Goal: Task Accomplishment & Management: Complete application form

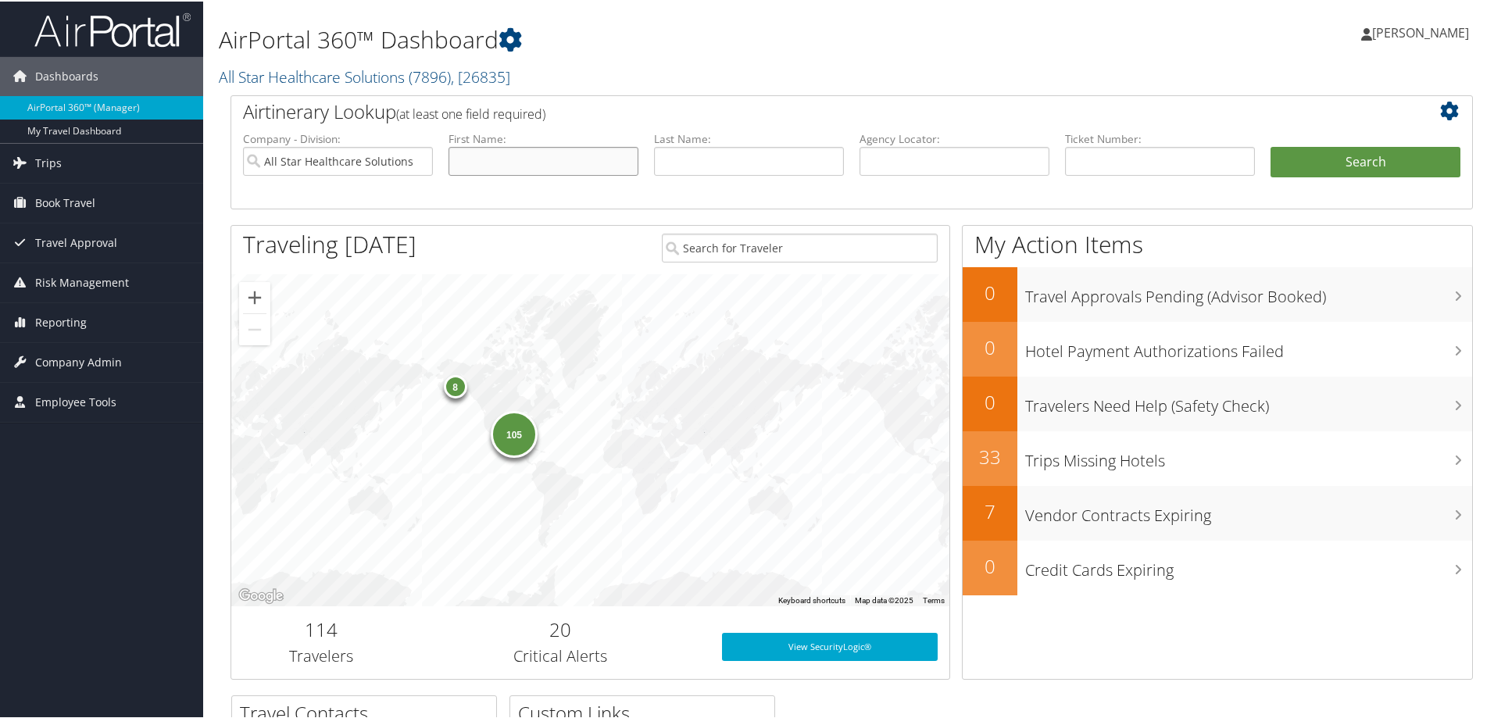
click at [511, 162] on input "text" at bounding box center [543, 159] width 190 height 29
paste input "[PERSON_NAME]"
type input "[PERSON_NAME]"
click at [697, 153] on input "text" at bounding box center [749, 159] width 190 height 29
paste input "[PERSON_NAME]"
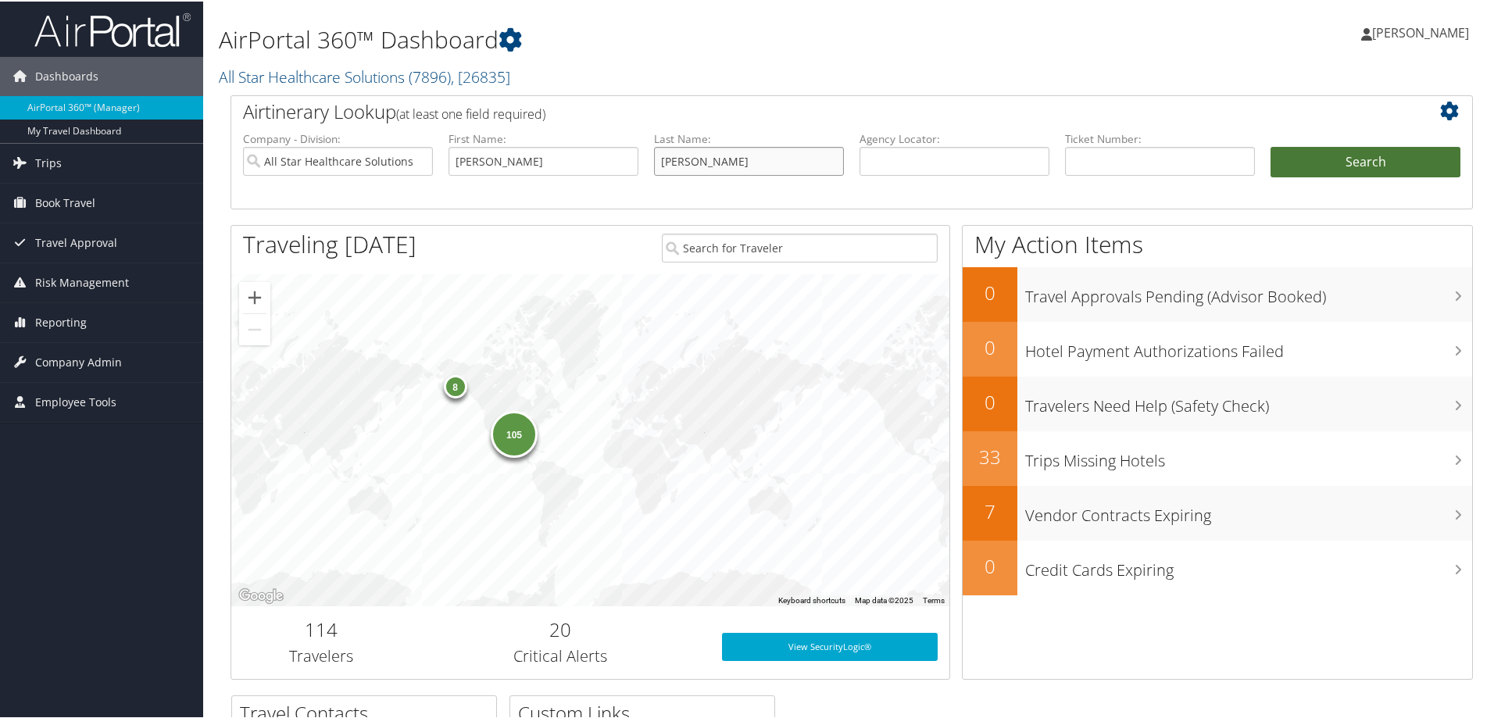
type input "[PERSON_NAME]"
click at [1414, 155] on button "Search" at bounding box center [1365, 160] width 190 height 31
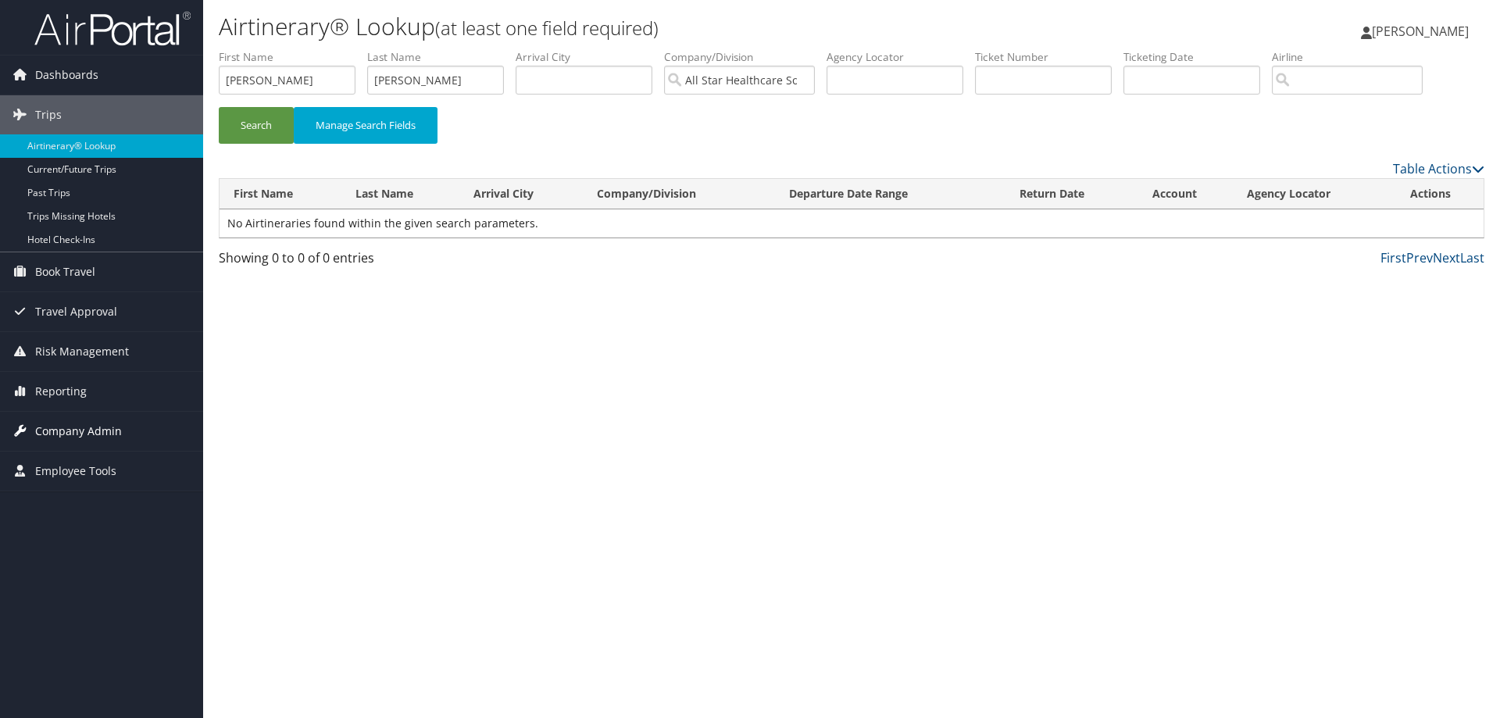
click at [75, 423] on span "Company Admin" at bounding box center [78, 431] width 87 height 39
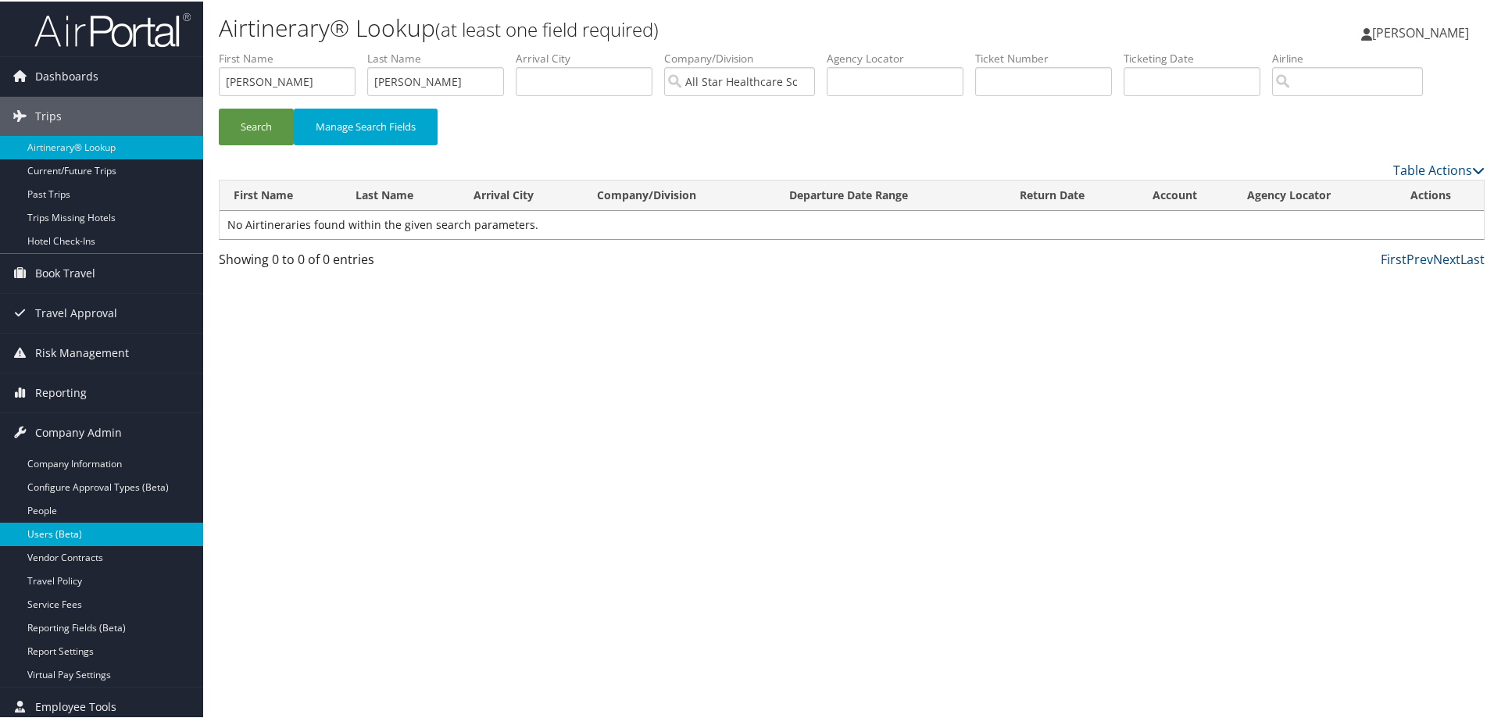
click at [68, 533] on link "Users (Beta)" at bounding box center [101, 532] width 203 height 23
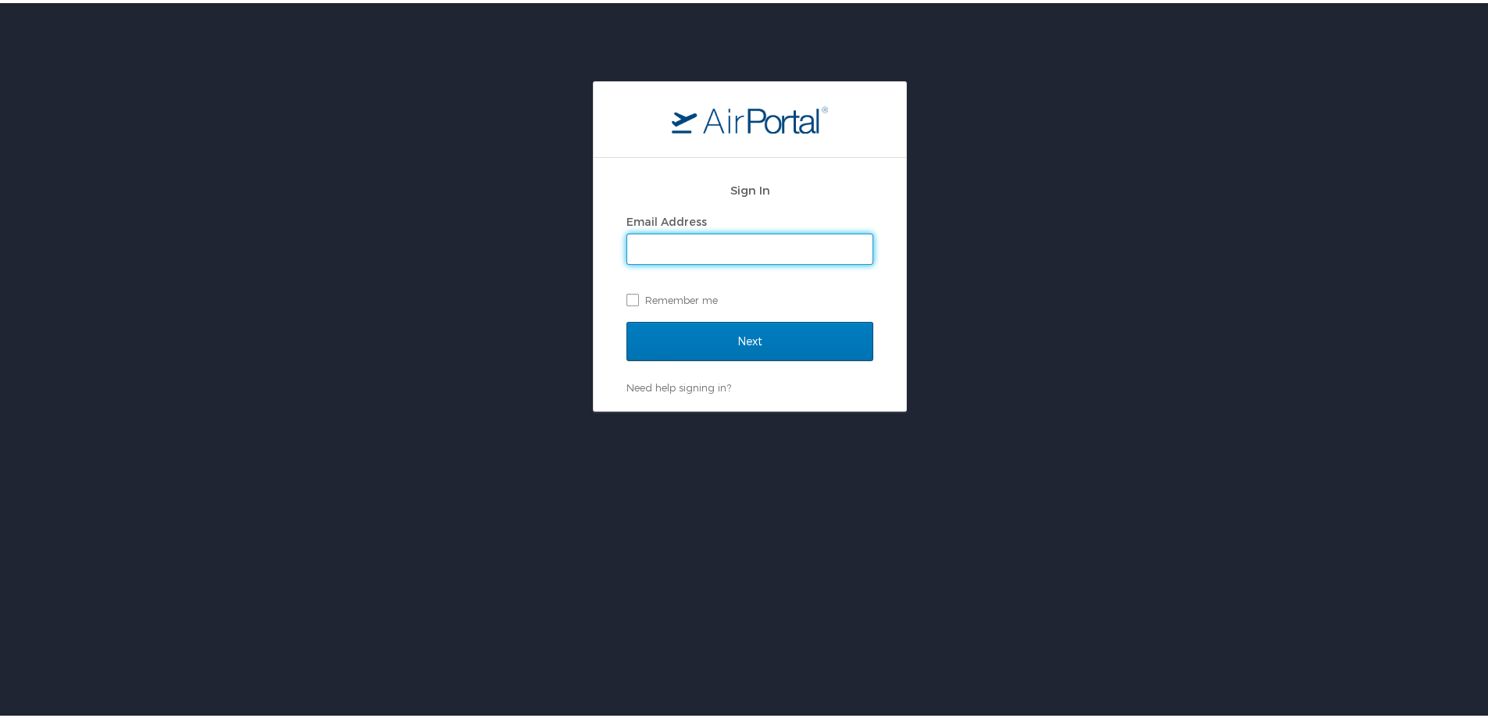
click at [677, 248] on input "Email Address" at bounding box center [749, 246] width 245 height 30
type input "abecerra@asrlocums.com"
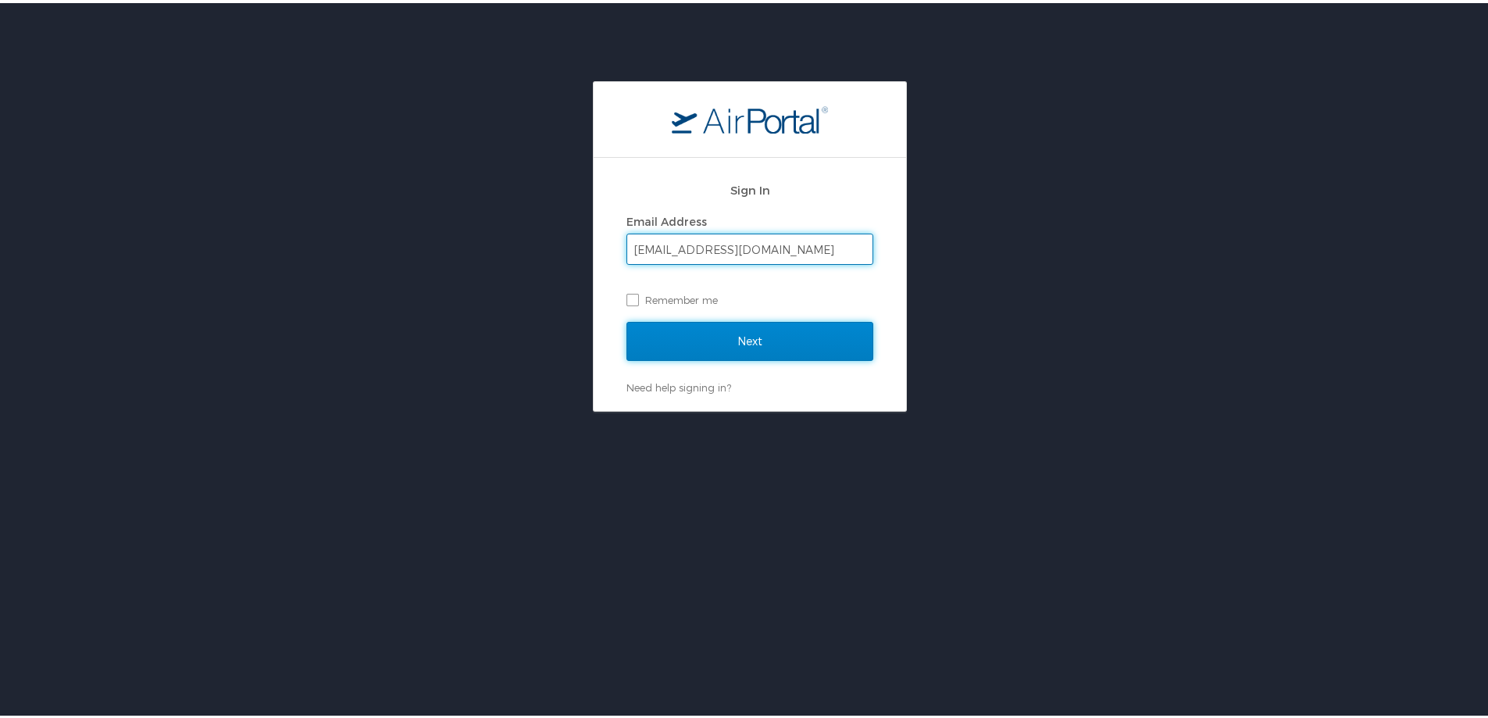
click at [685, 326] on input "Next" at bounding box center [750, 338] width 247 height 39
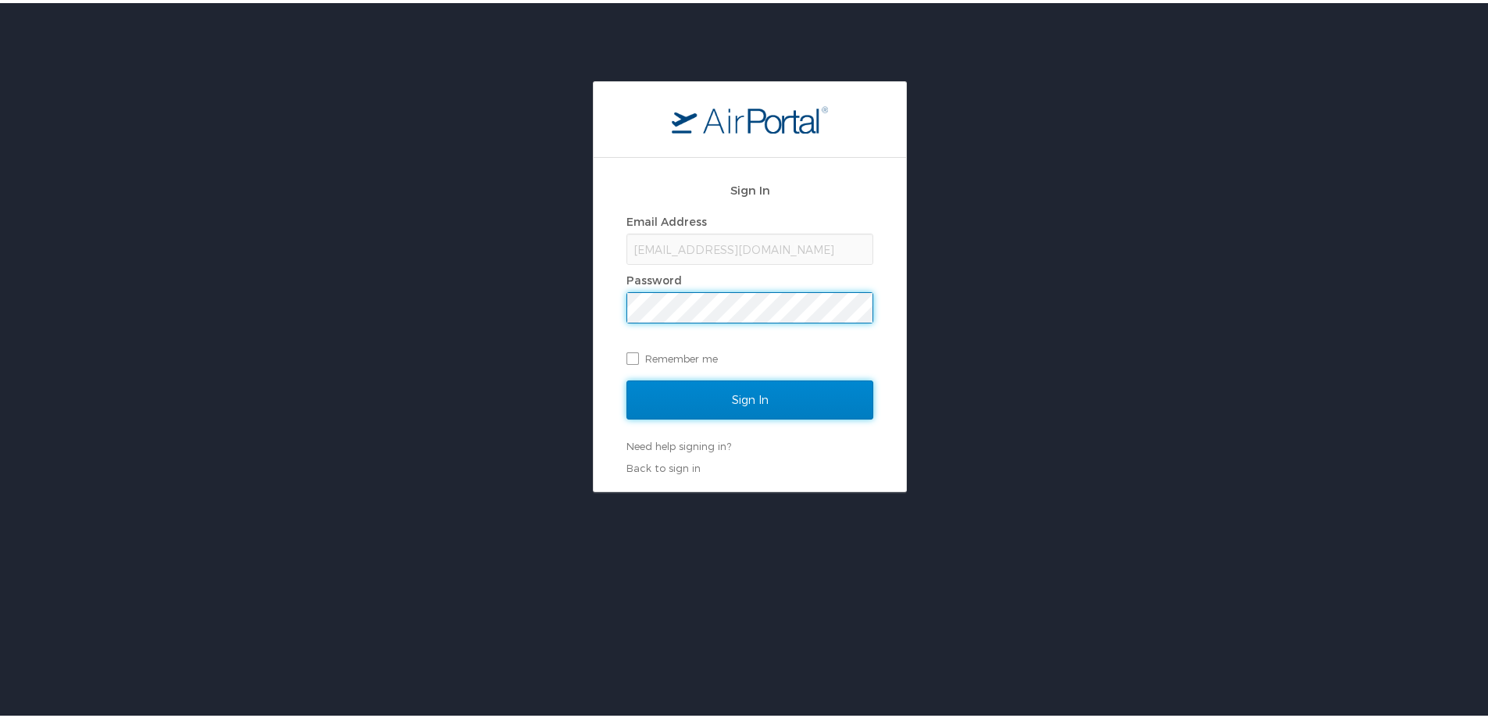
click at [711, 390] on input "Sign In" at bounding box center [750, 396] width 247 height 39
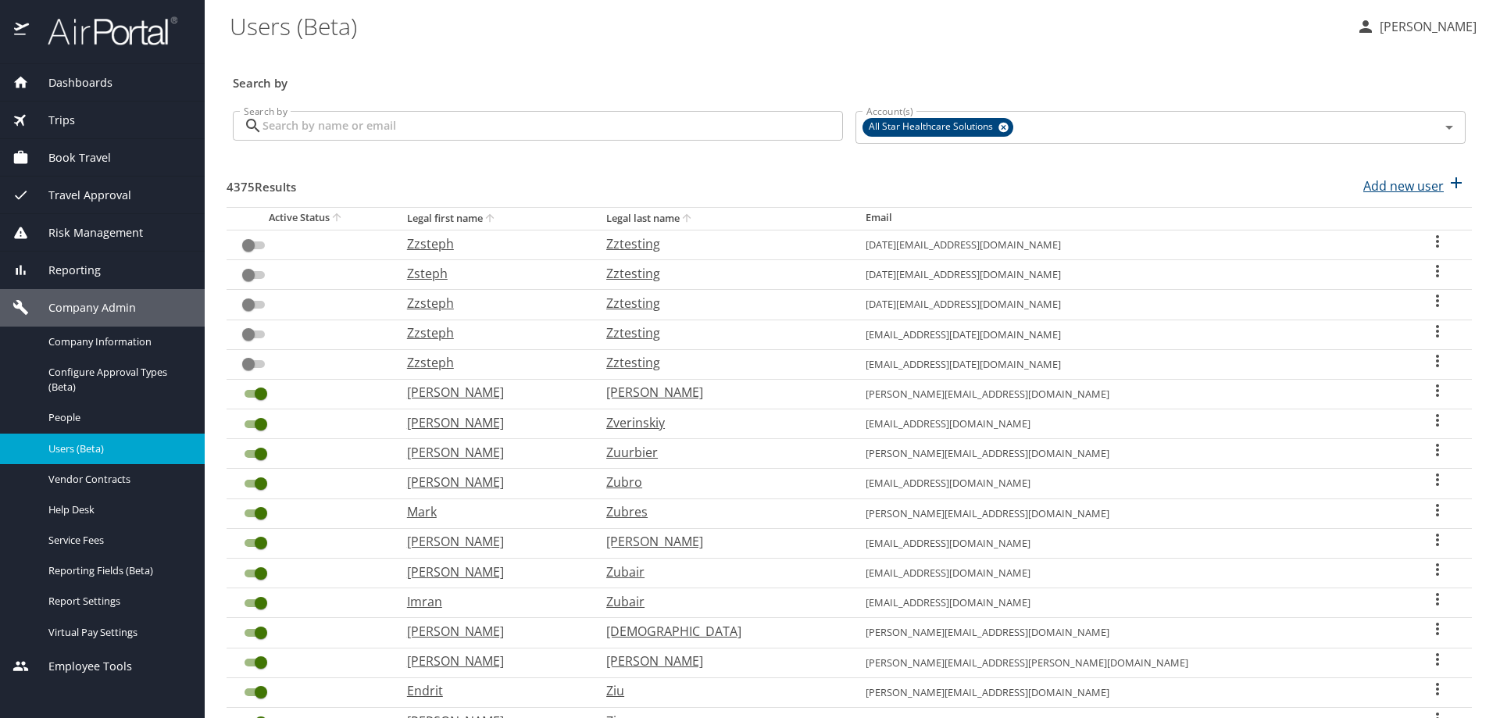
click at [1392, 191] on p "Add new user" at bounding box center [1403, 186] width 80 height 19
select select "US"
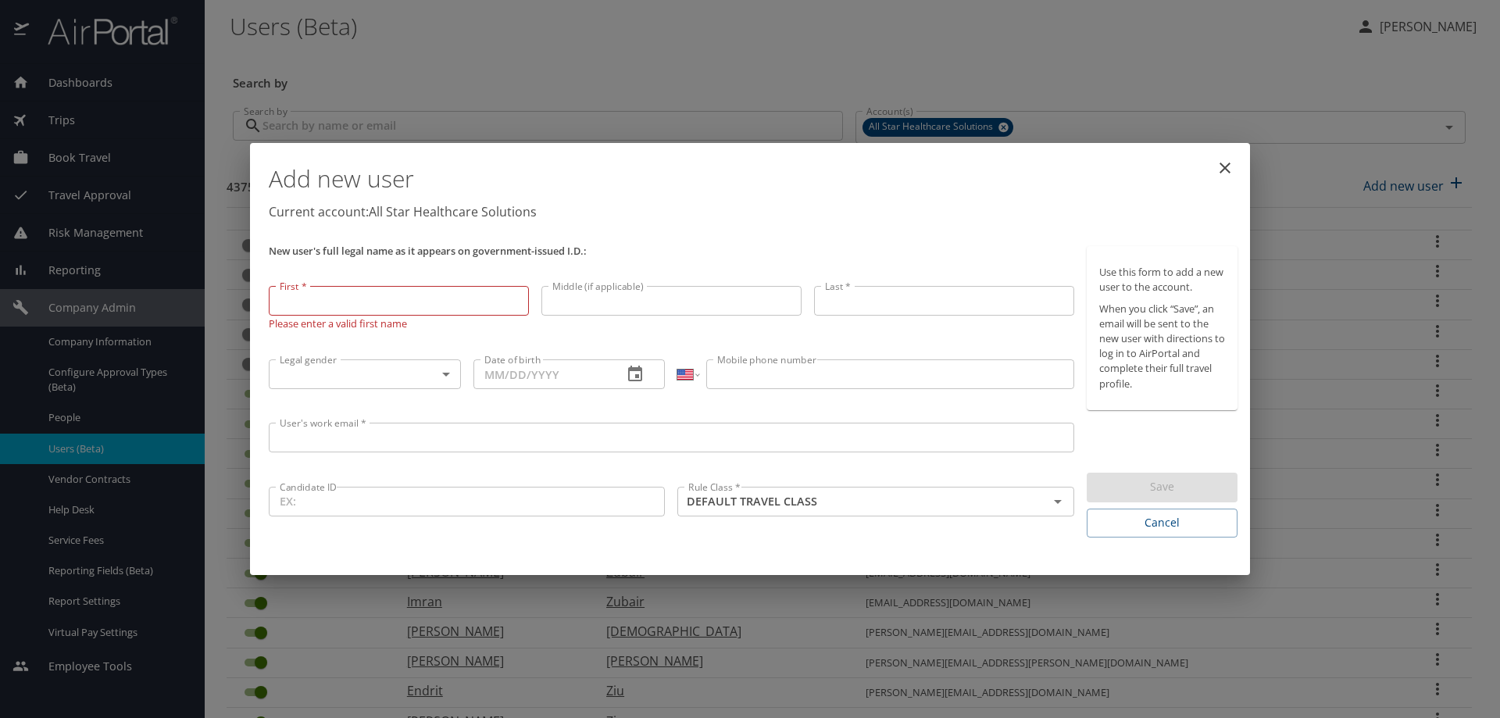
click at [338, 302] on input "First *" at bounding box center [399, 301] width 260 height 30
paste input "[PERSON_NAME]"
type input "[PERSON_NAME]"
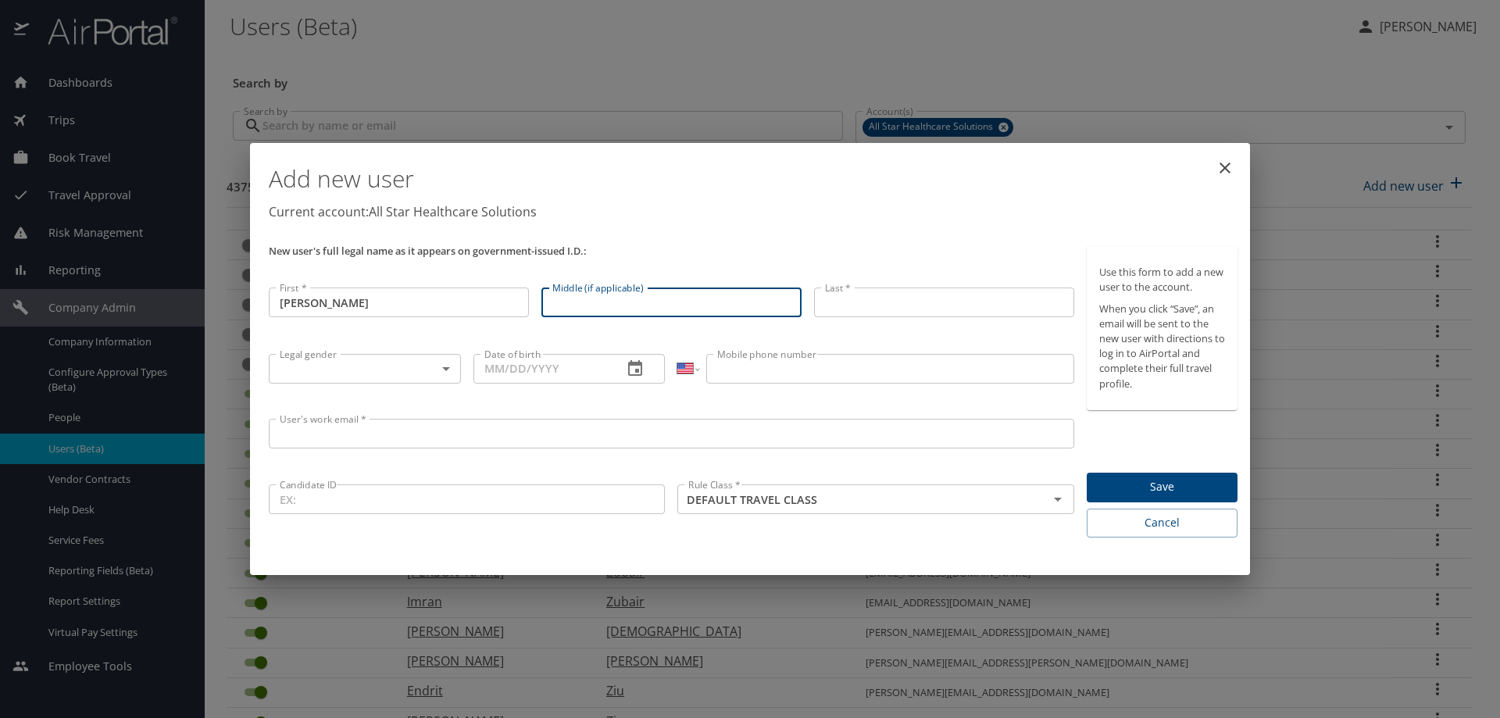
click at [574, 303] on input "Middle (if applicable)" at bounding box center [671, 303] width 260 height 30
paste input "[PERSON_NAME]"
type input "[PERSON_NAME]"
click at [927, 306] on input "Last *" at bounding box center [944, 303] width 260 height 30
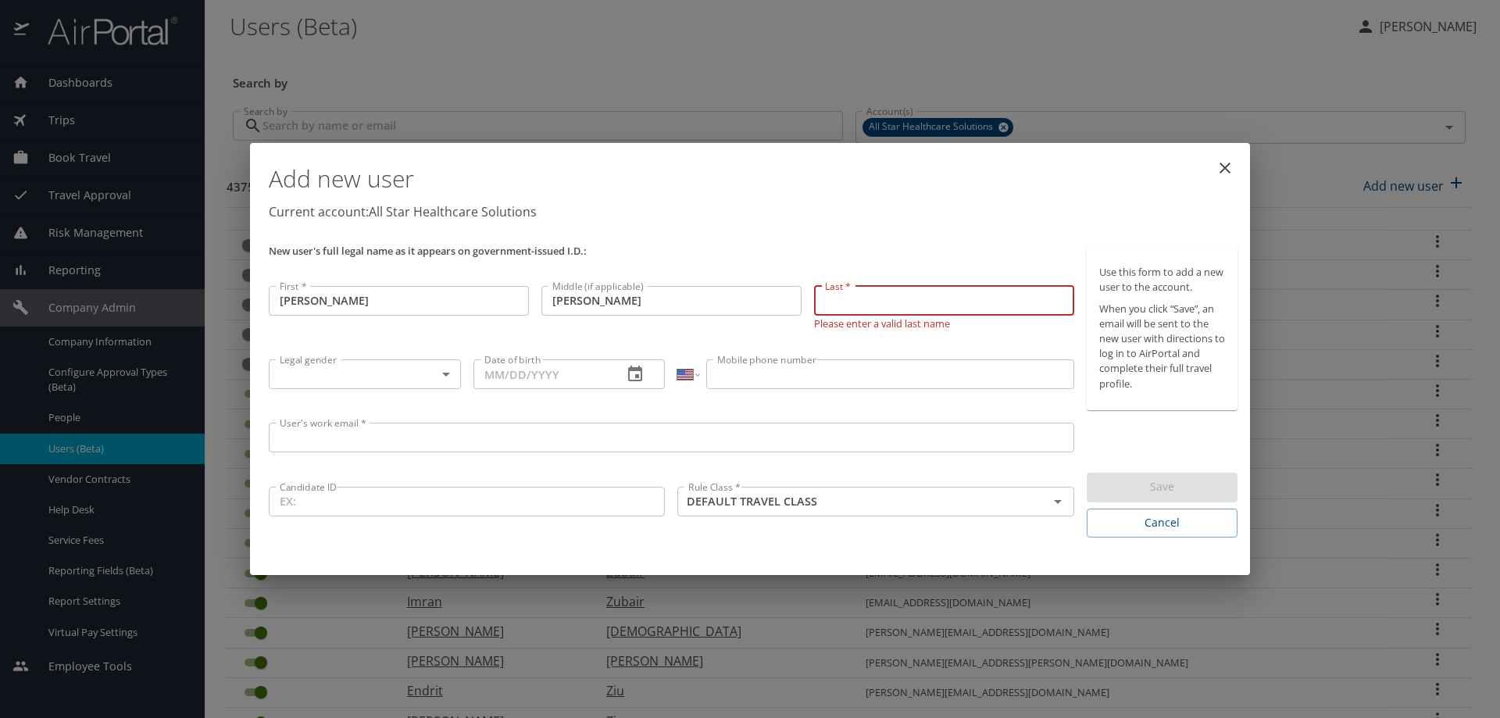
click at [849, 297] on input "Last *" at bounding box center [944, 301] width 260 height 30
paste input "[PERSON_NAME]"
type input "[PERSON_NAME]"
click at [302, 373] on body "Dashboards AirPortal 360™ Manager My Travel Dashboard Trips Airtinerary® Lookup…" at bounding box center [750, 359] width 1500 height 718
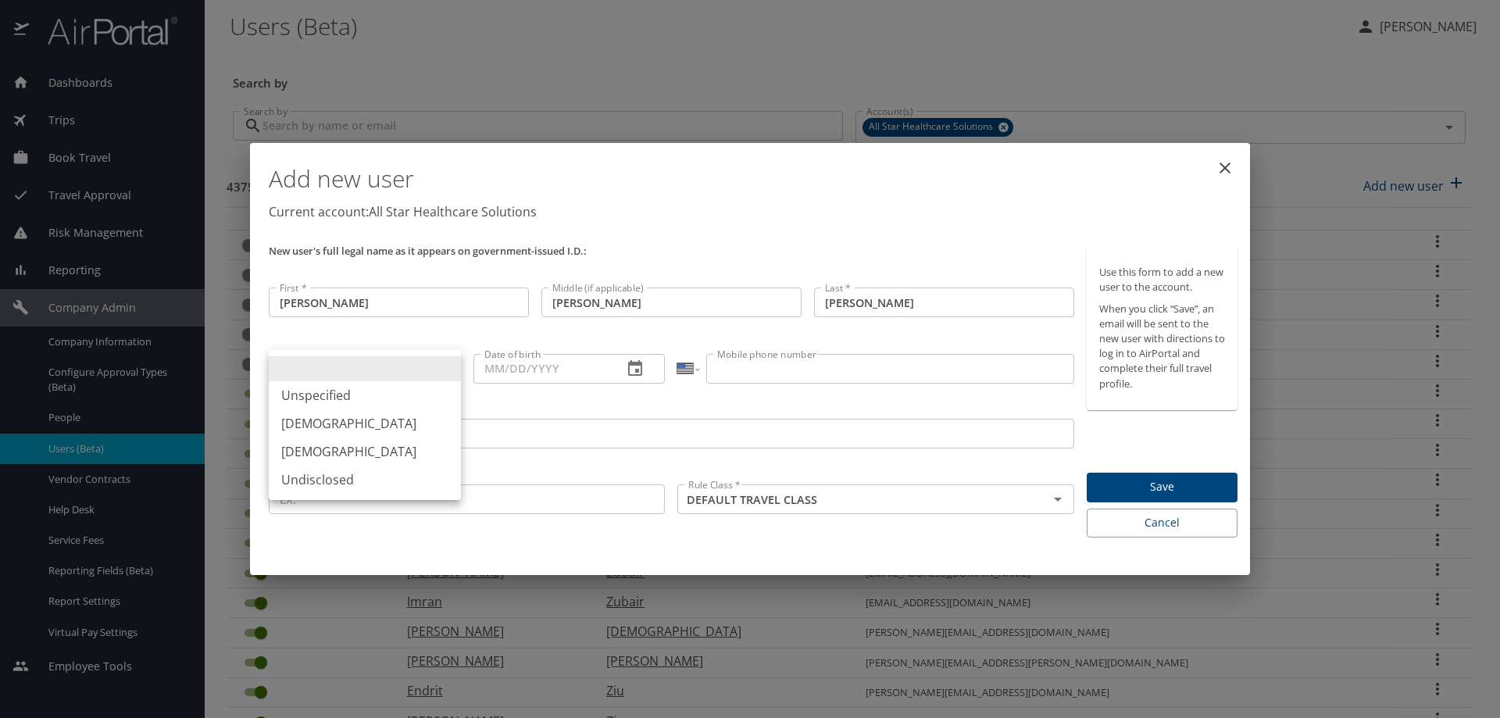
click at [303, 367] on li at bounding box center [365, 368] width 192 height 25
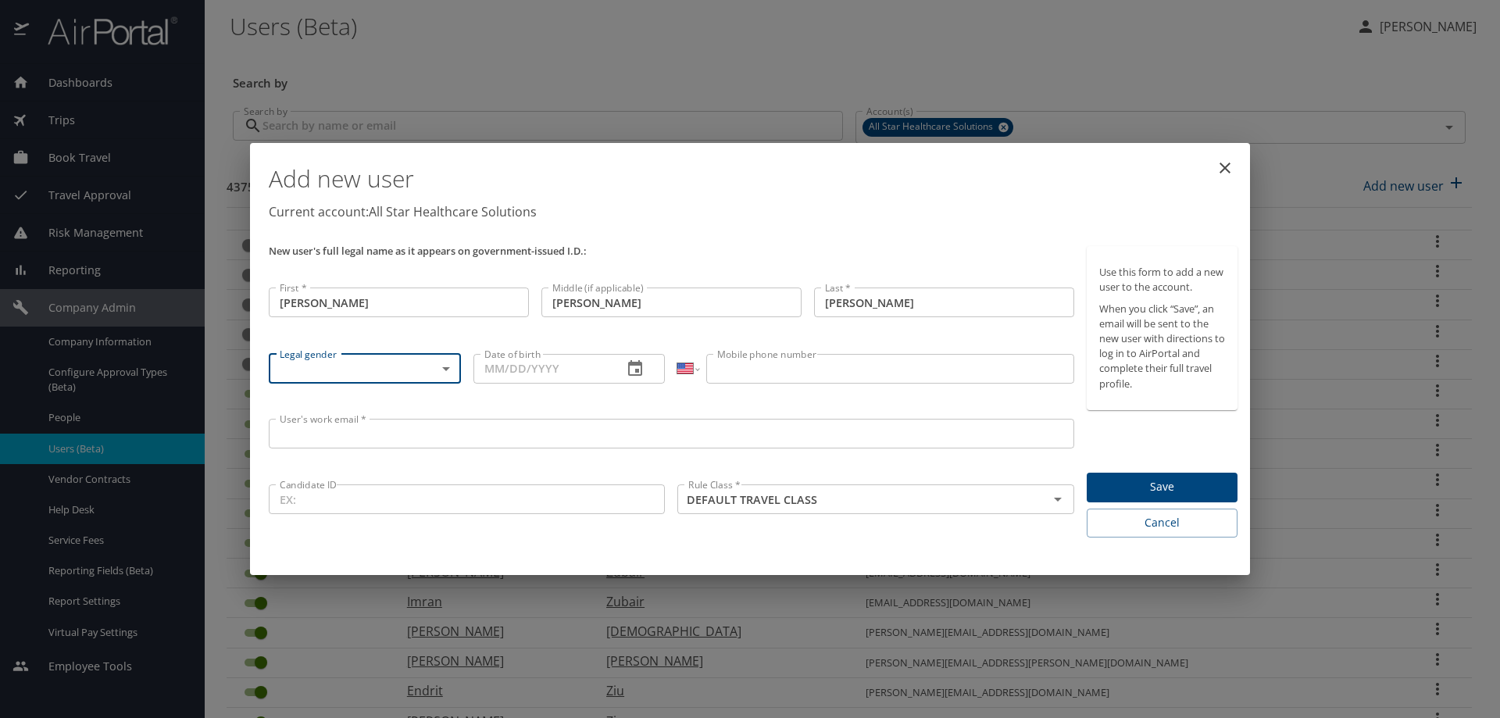
click at [390, 374] on body "Dashboards AirPortal 360™ Manager My Travel Dashboard Trips Airtinerary® Lookup…" at bounding box center [750, 359] width 1500 height 718
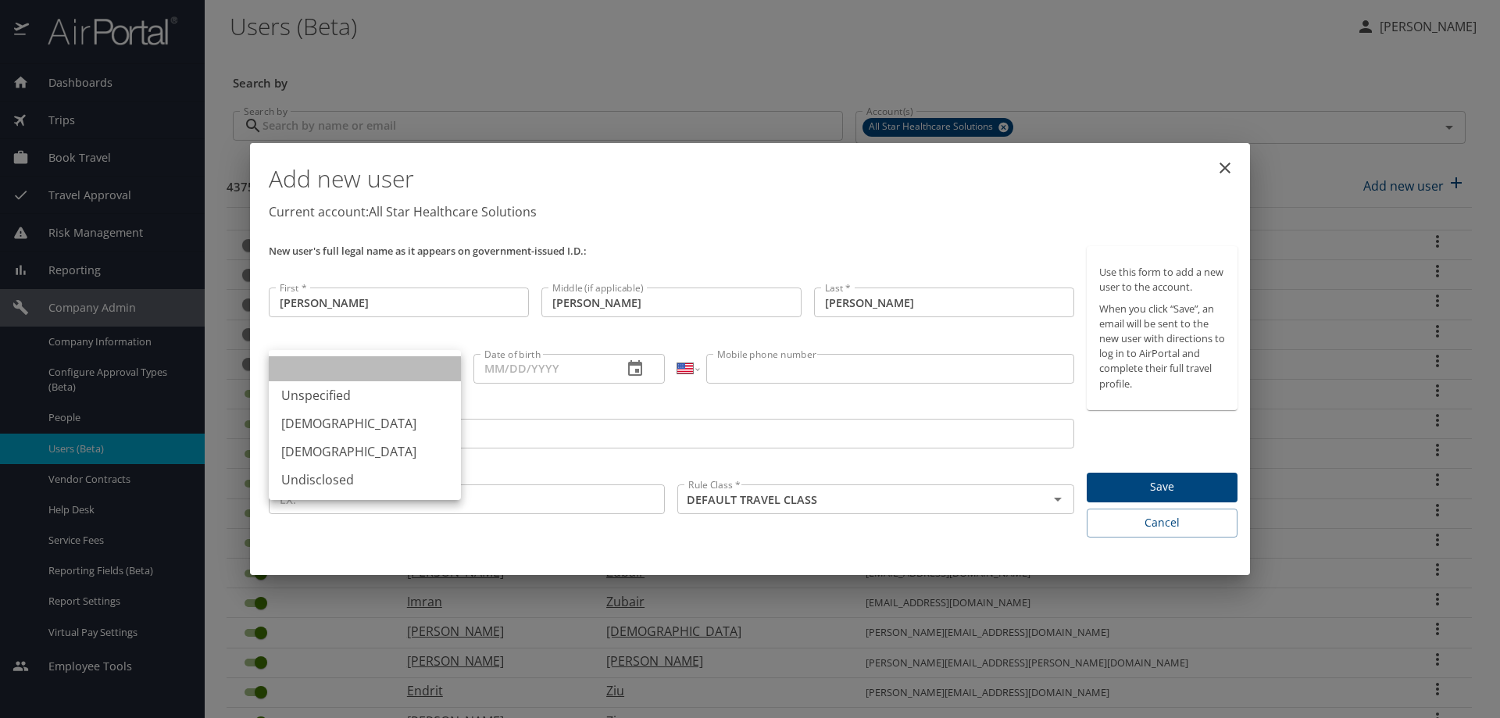
click at [327, 366] on li at bounding box center [365, 368] width 192 height 25
click at [303, 369] on body "Dashboards AirPortal 360™ Manager My Travel Dashboard Trips Airtinerary® Lookup…" at bounding box center [750, 359] width 1500 height 718
click at [306, 365] on li at bounding box center [365, 368] width 192 height 25
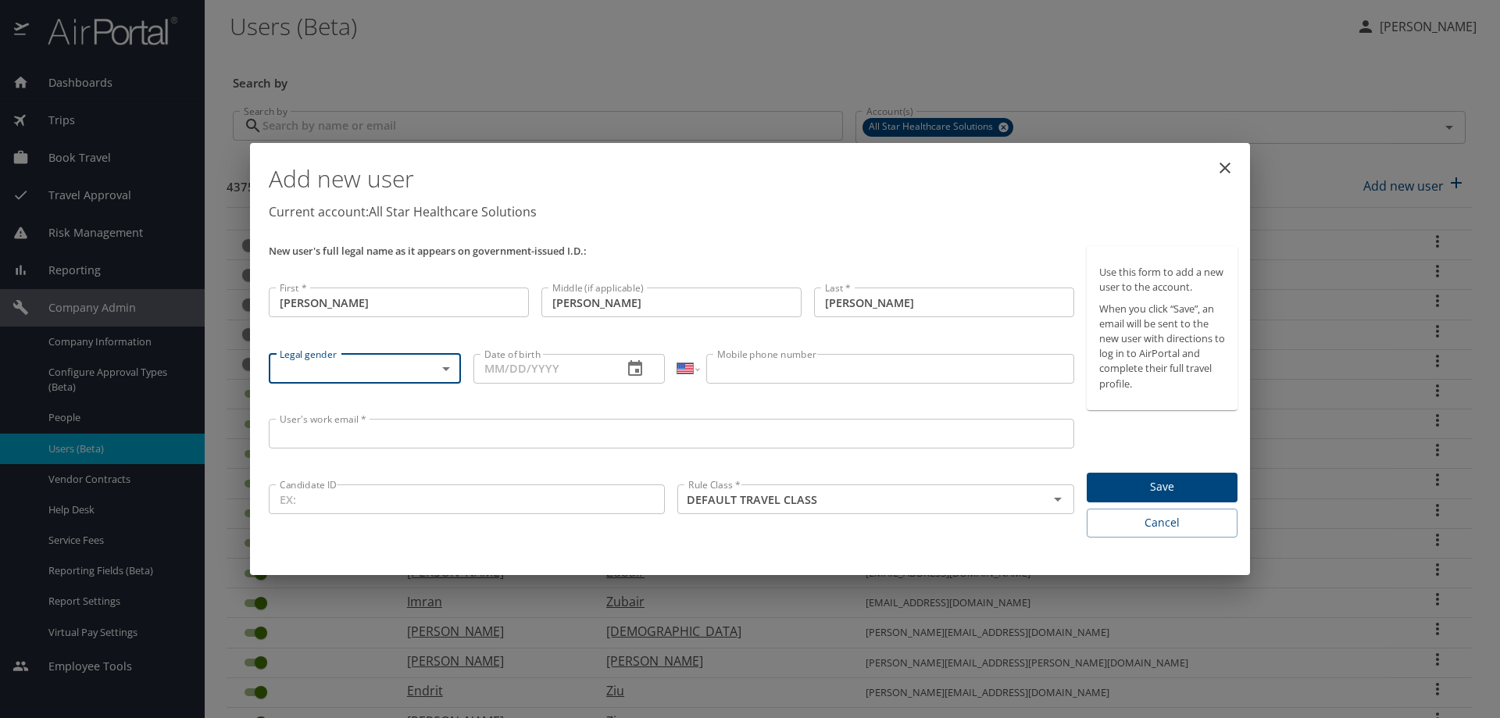
click at [382, 360] on body "Dashboards AirPortal 360™ Manager My Travel Dashboard Trips Airtinerary® Lookup…" at bounding box center [750, 359] width 1500 height 718
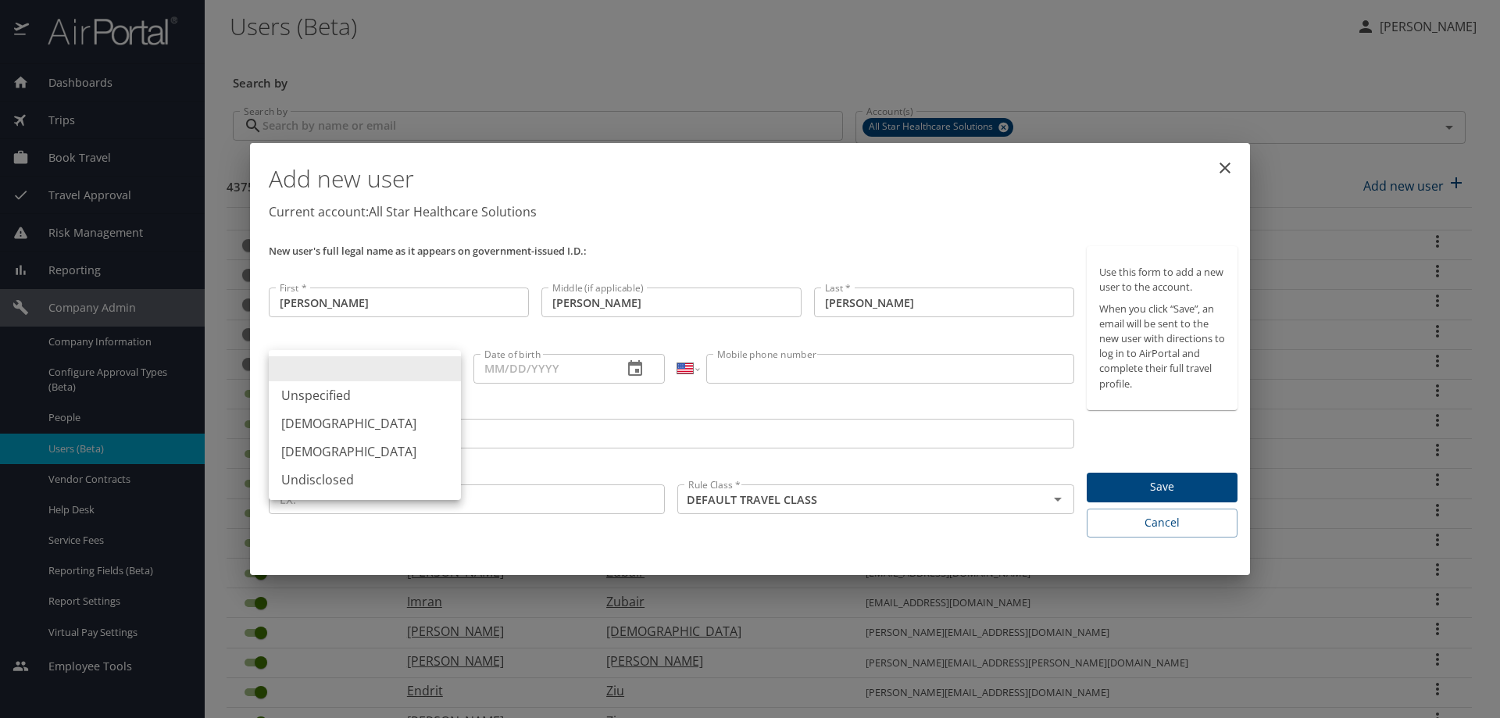
drag, startPoint x: 325, startPoint y: 426, endPoint x: 448, endPoint y: 388, distance: 128.3
click at [325, 425] on li "[DEMOGRAPHIC_DATA]" at bounding box center [365, 423] width 192 height 28
type input "[DEMOGRAPHIC_DATA]"
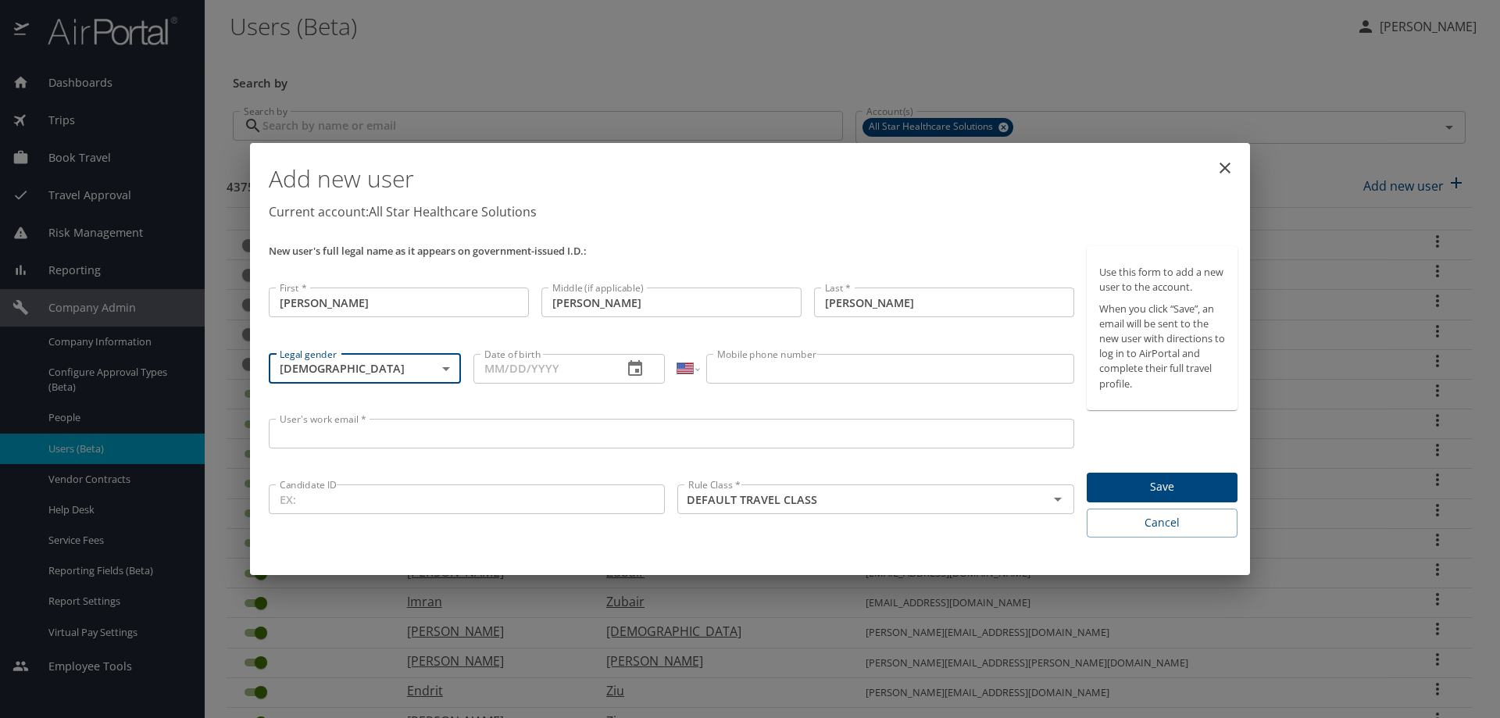
click at [488, 370] on input "Date of birth" at bounding box center [542, 369] width 138 height 30
type input "[DATE]"
click at [781, 369] on input "Mobile phone number" at bounding box center [889, 369] width 367 height 30
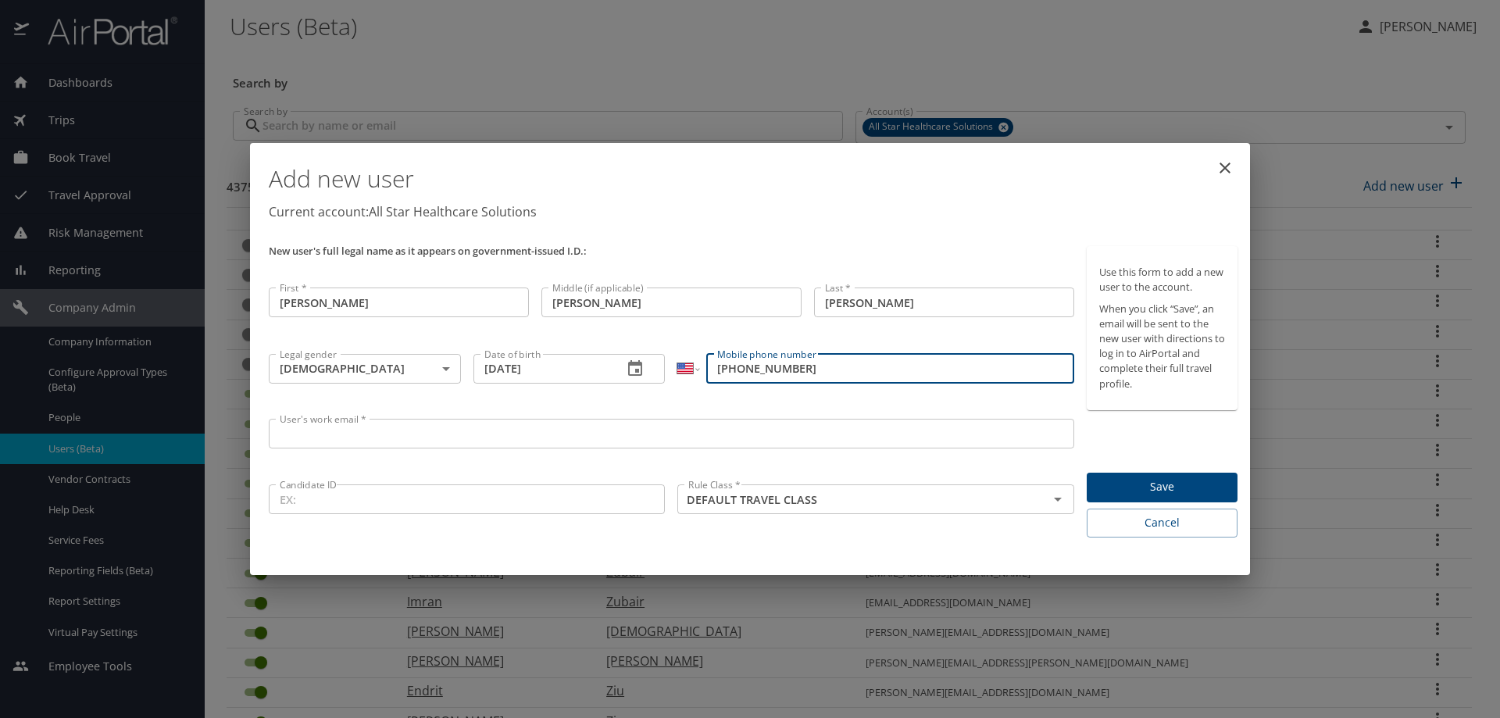
type input "[PHONE_NUMBER]"
click at [313, 430] on input "User's work email *" at bounding box center [672, 434] width 806 height 30
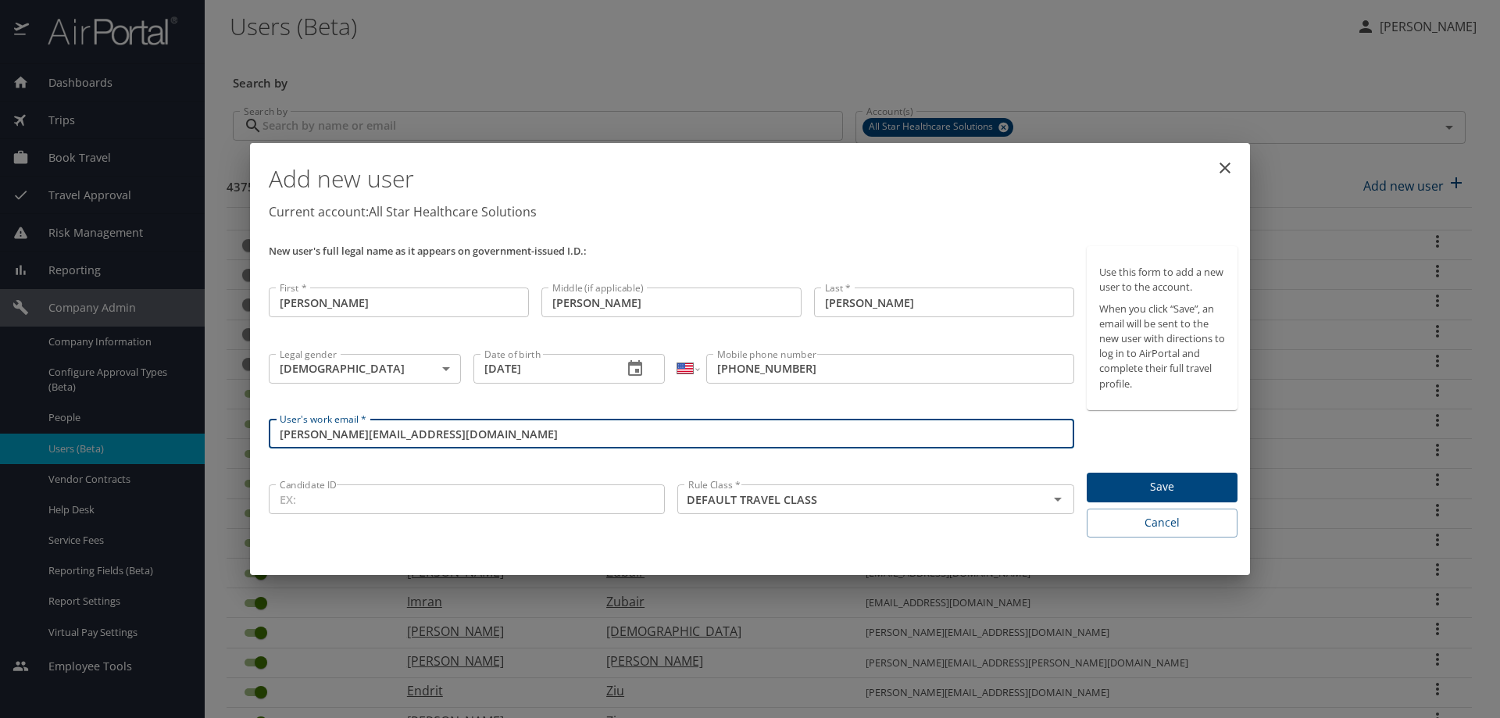
type input "[PERSON_NAME][EMAIL_ADDRESS][DOMAIN_NAME]"
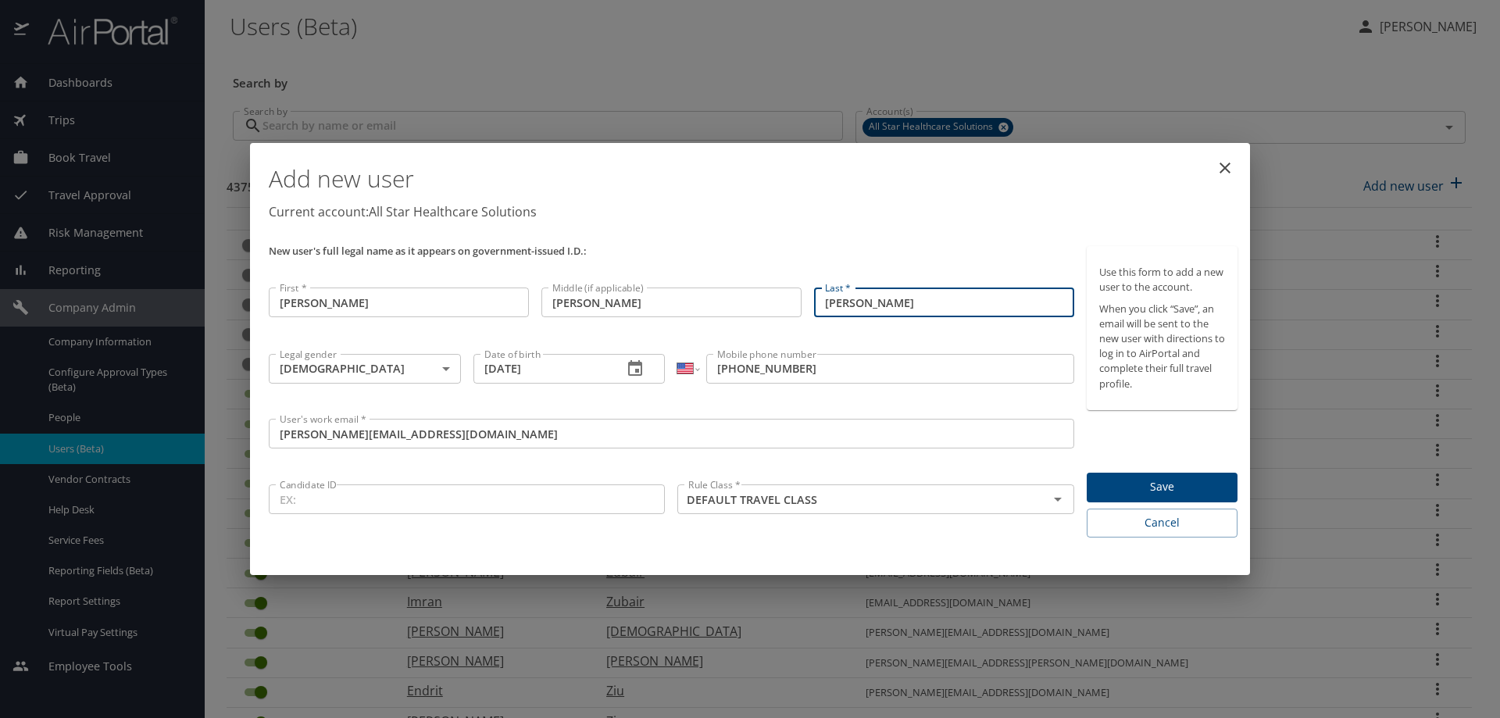
click at [866, 306] on input "[PERSON_NAME]" at bounding box center [944, 303] width 260 height 30
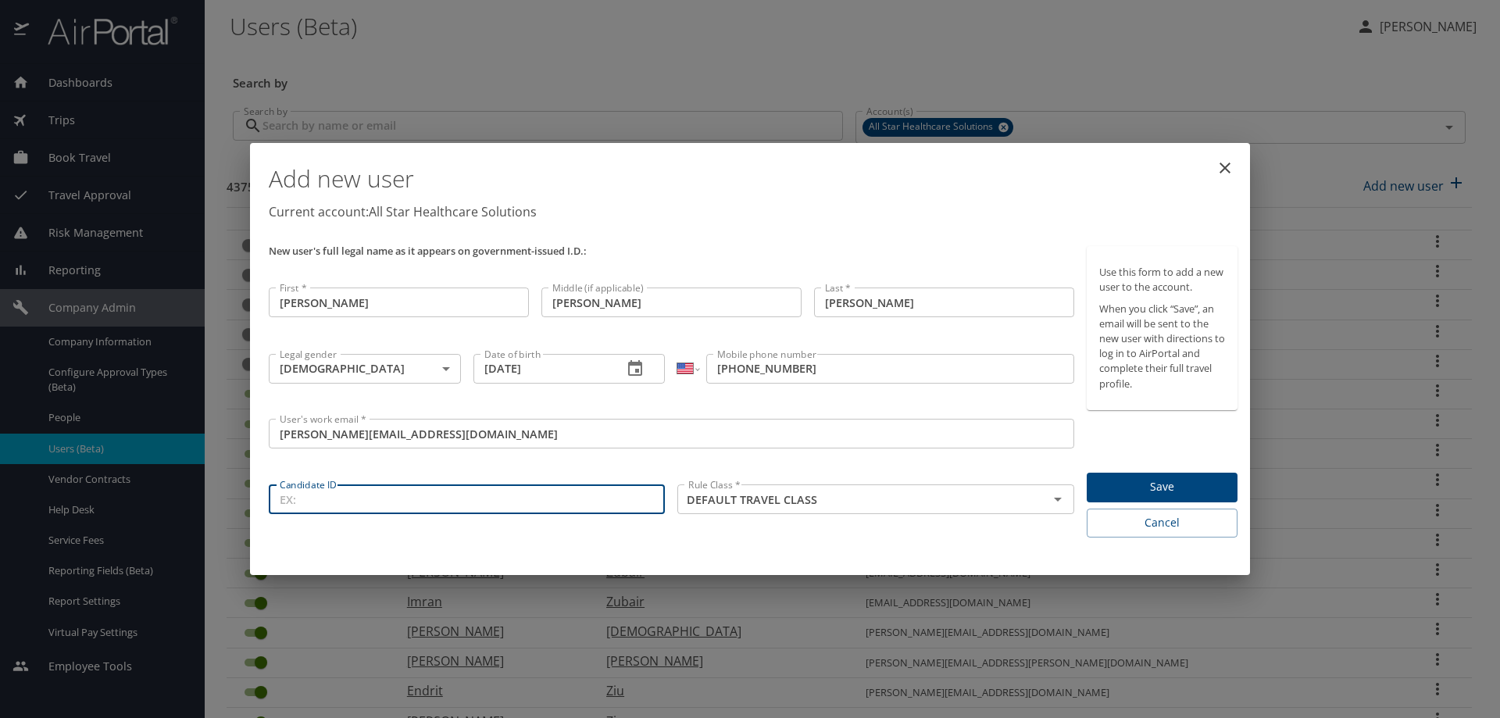
click at [291, 502] on input "Candidate ID" at bounding box center [467, 499] width 396 height 30
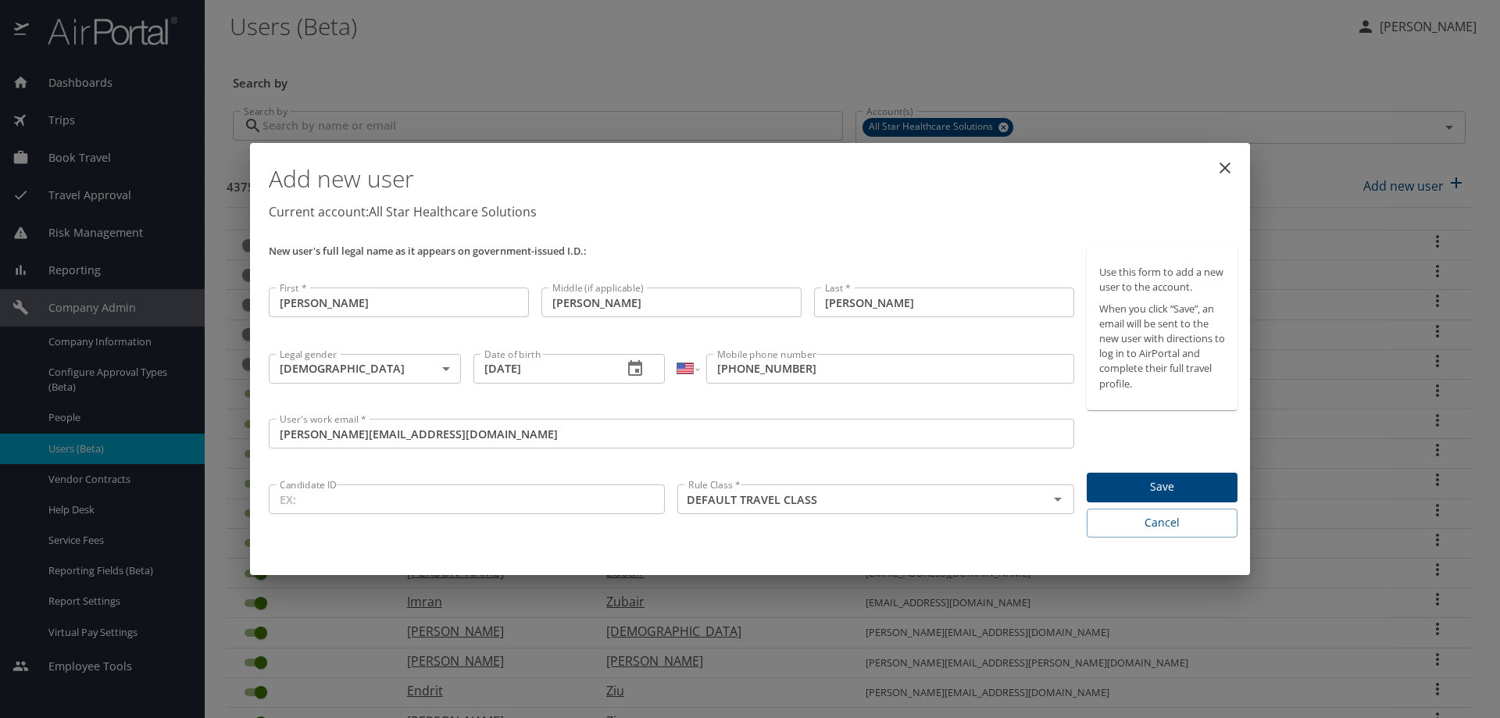
click at [295, 508] on input "Candidate ID" at bounding box center [467, 499] width 396 height 30
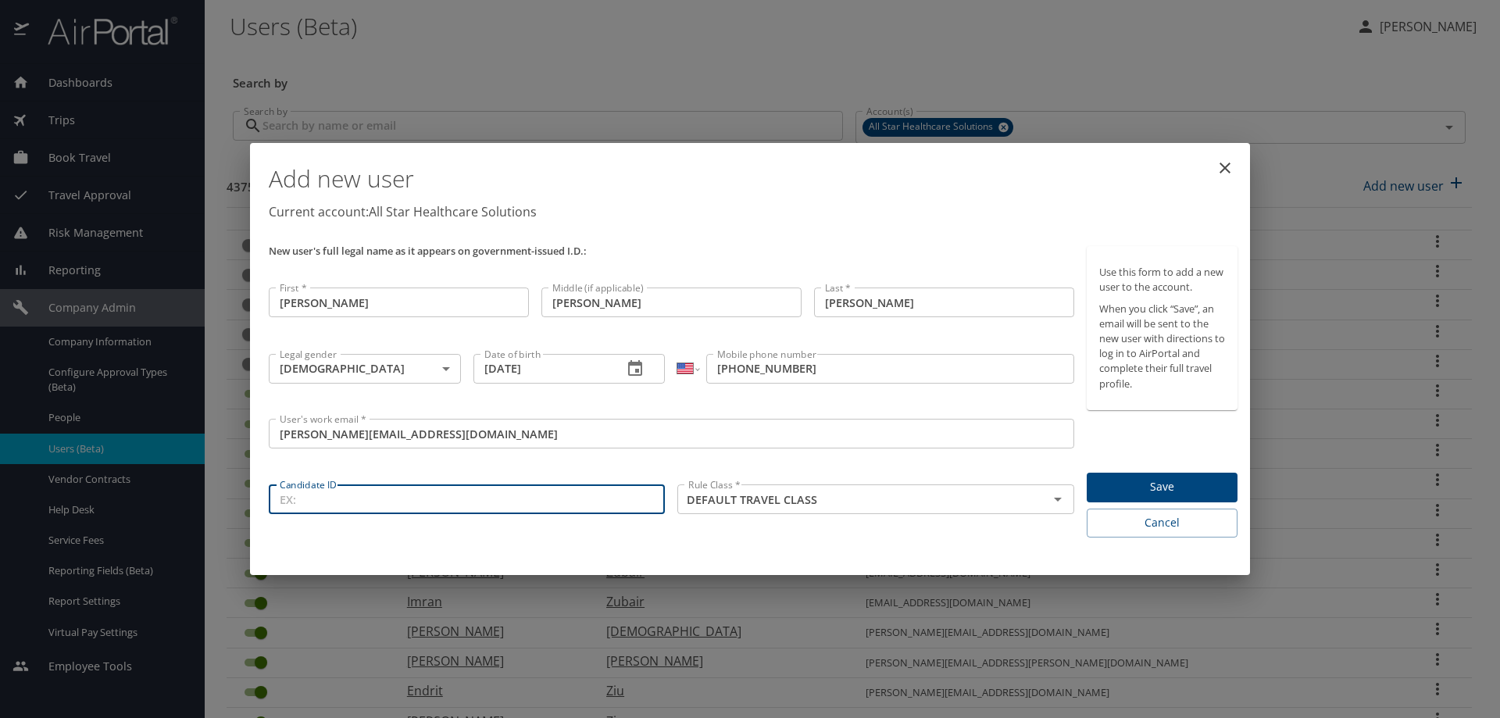
paste input "757433"
type input "757433"
click at [1117, 484] on span "Save" at bounding box center [1162, 487] width 126 height 20
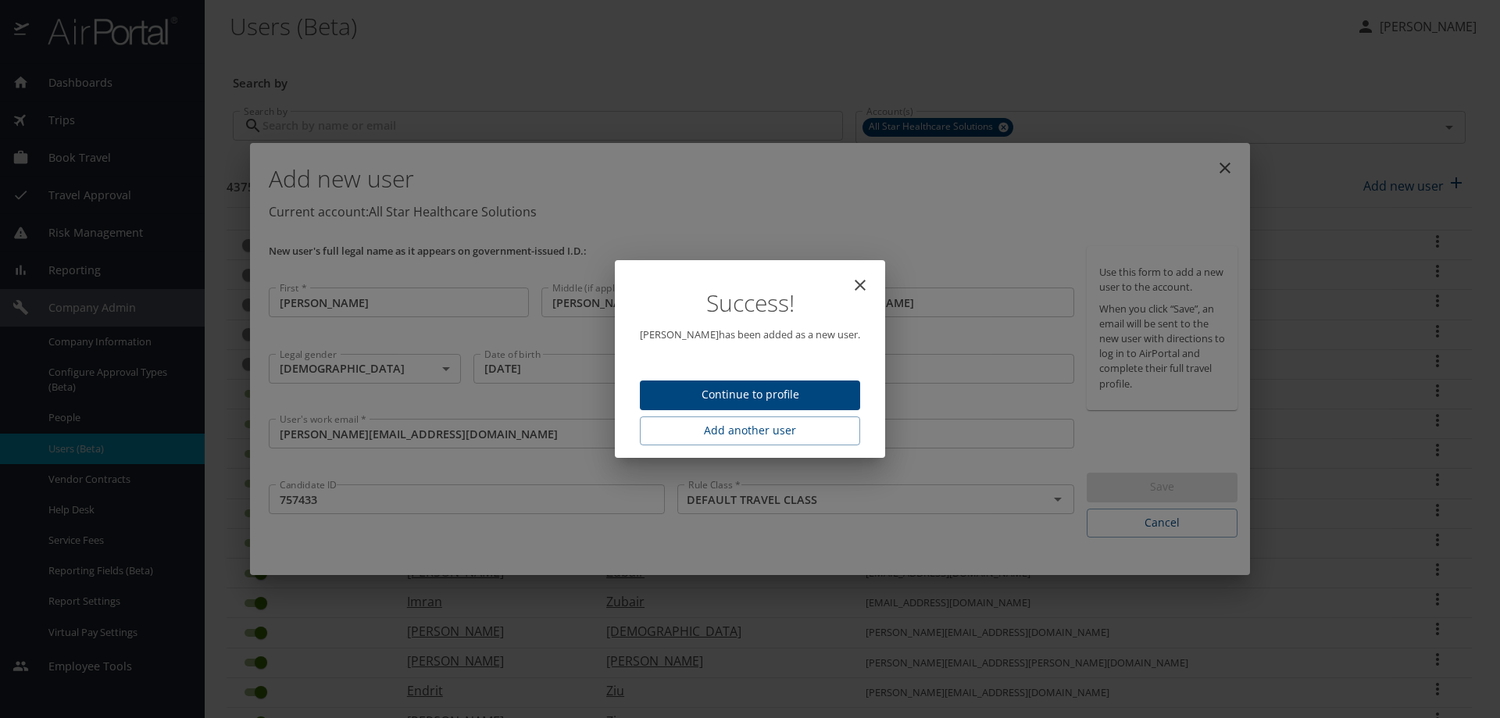
click at [842, 285] on button "close" at bounding box center [861, 285] width 38 height 38
type input "[DATE]"
